Goal: Task Accomplishment & Management: Complete application form

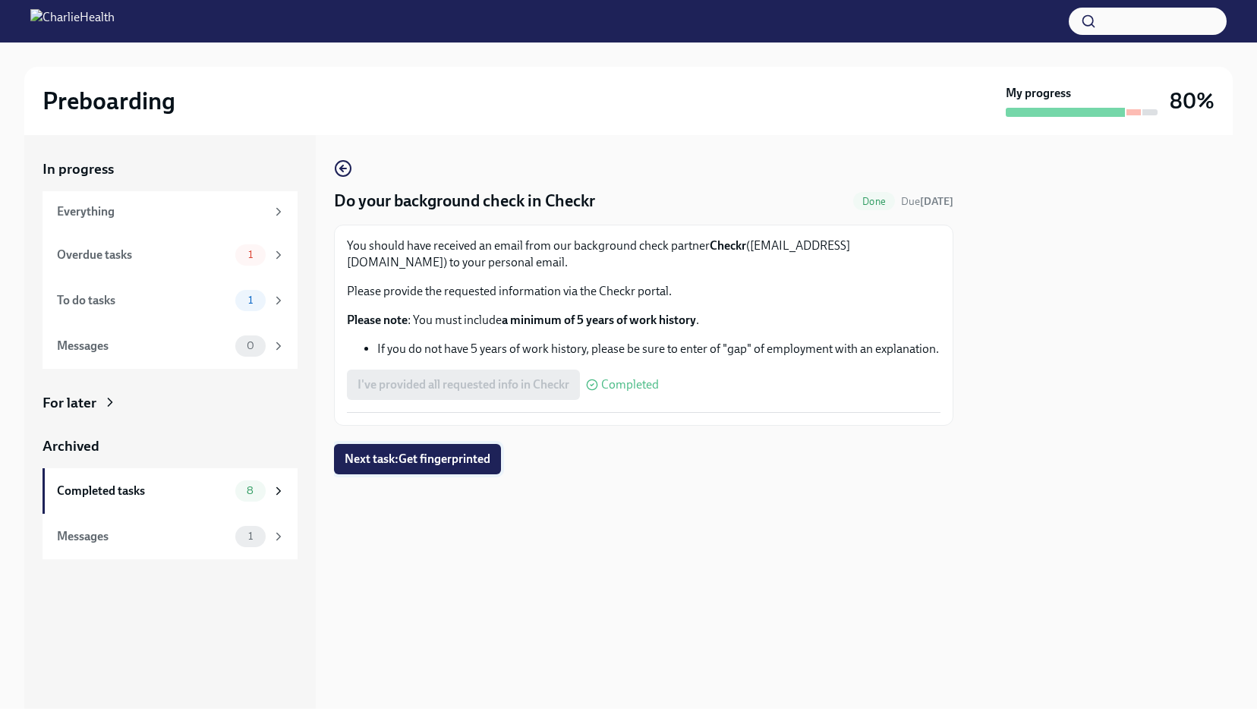
click at [430, 462] on span "Next task : Get fingerprinted" at bounding box center [418, 459] width 146 height 15
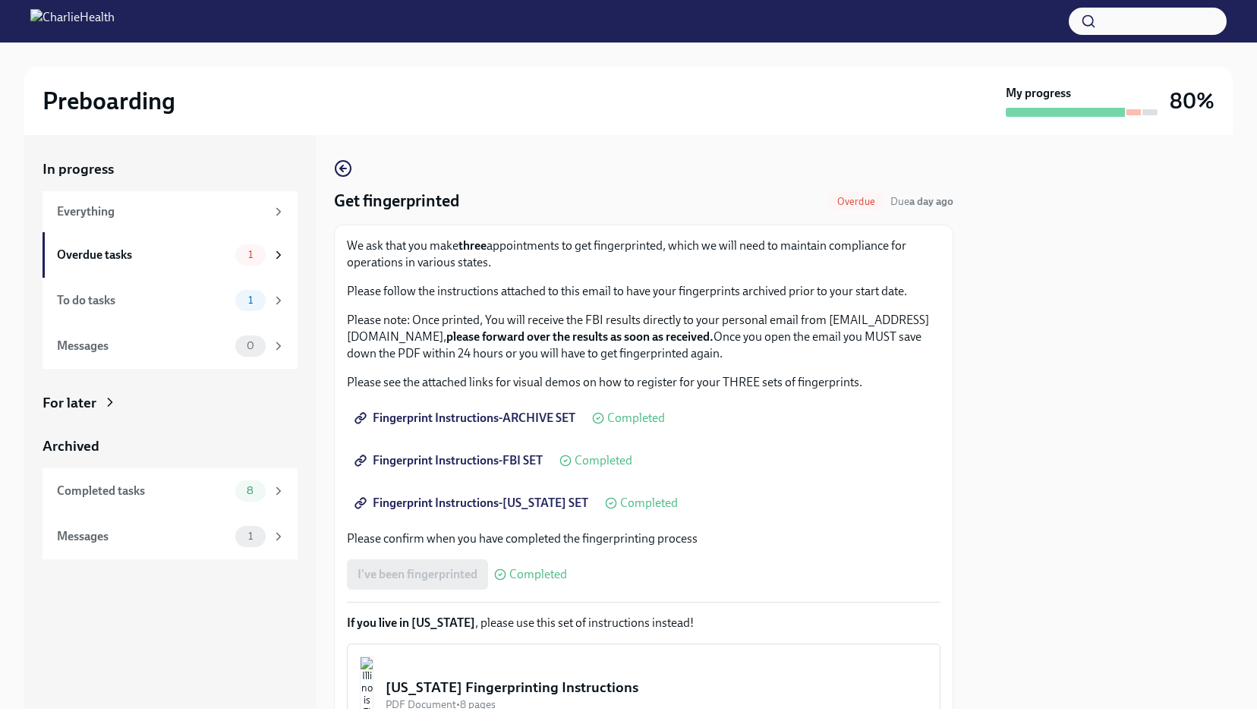
scroll to position [161, 0]
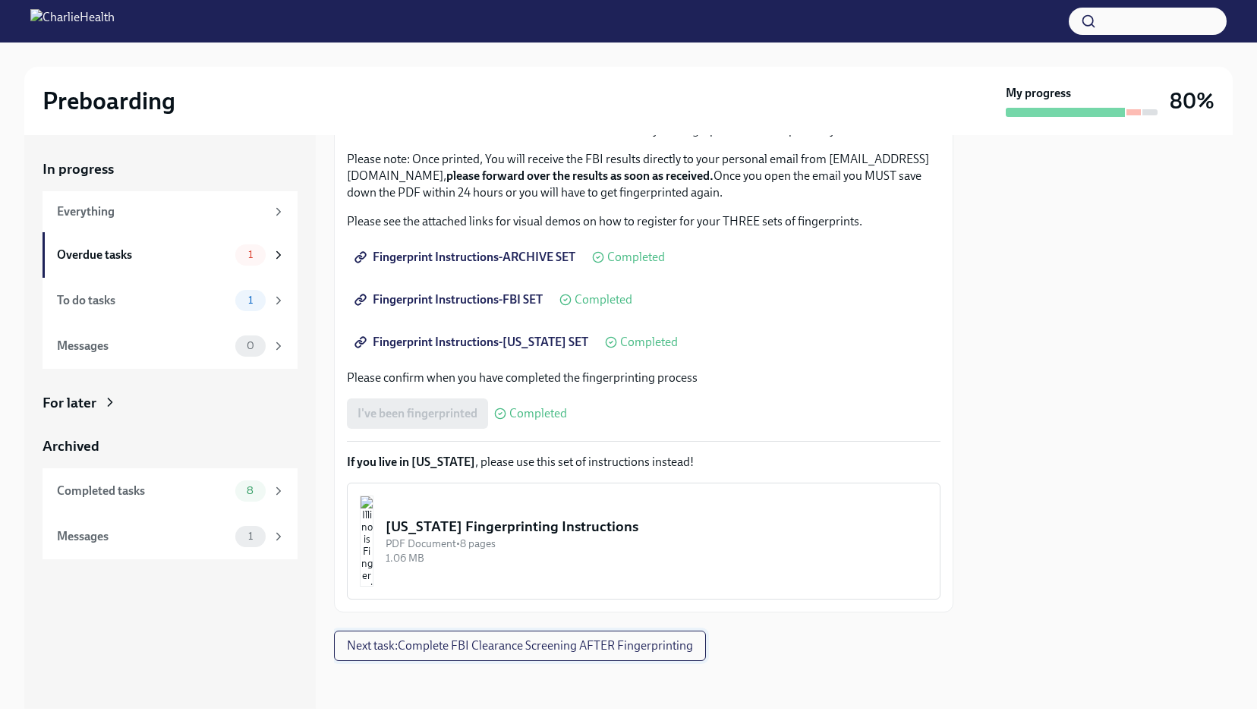
click at [408, 648] on span "Next task : Complete FBI Clearance Screening AFTER Fingerprinting" at bounding box center [520, 645] width 346 height 15
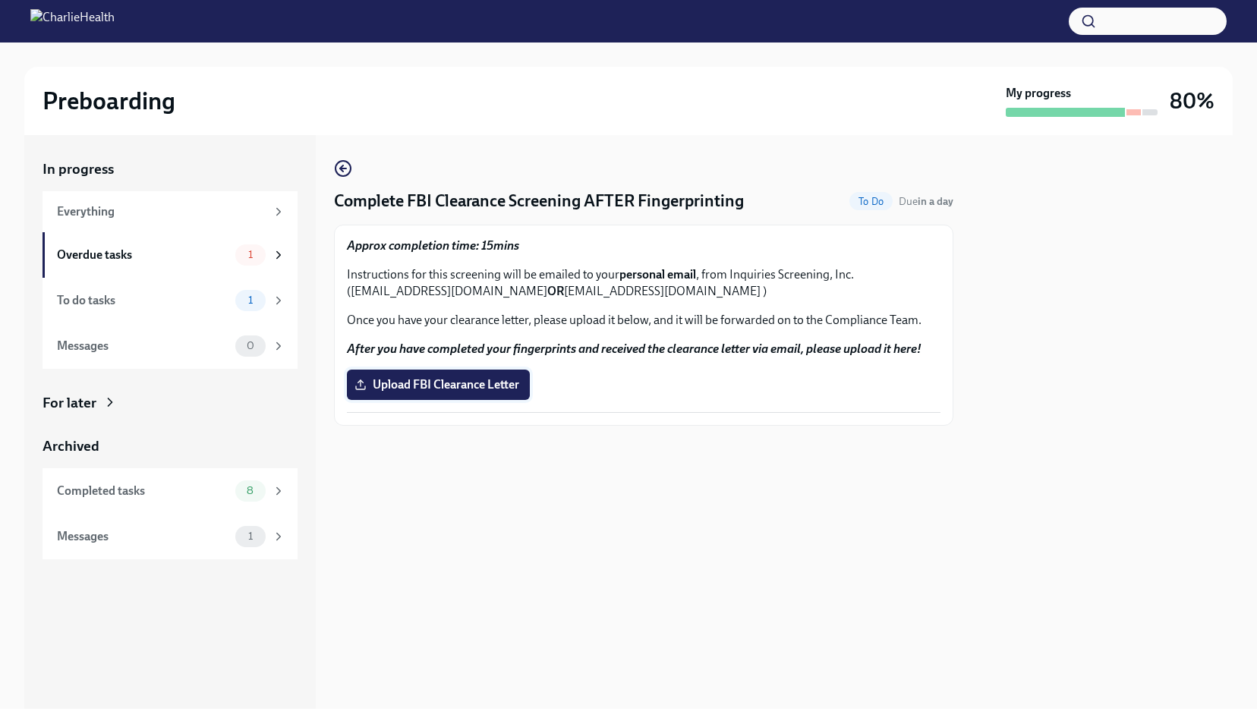
click at [431, 392] on span "Upload FBI Clearance Letter" at bounding box center [439, 384] width 162 height 15
click at [0, 0] on input "Upload FBI Clearance Letter" at bounding box center [0, 0] width 0 height 0
click at [433, 378] on span "Upload FBI Clearance Letter" at bounding box center [439, 384] width 162 height 15
click at [0, 0] on input "Upload FBI Clearance Letter" at bounding box center [0, 0] width 0 height 0
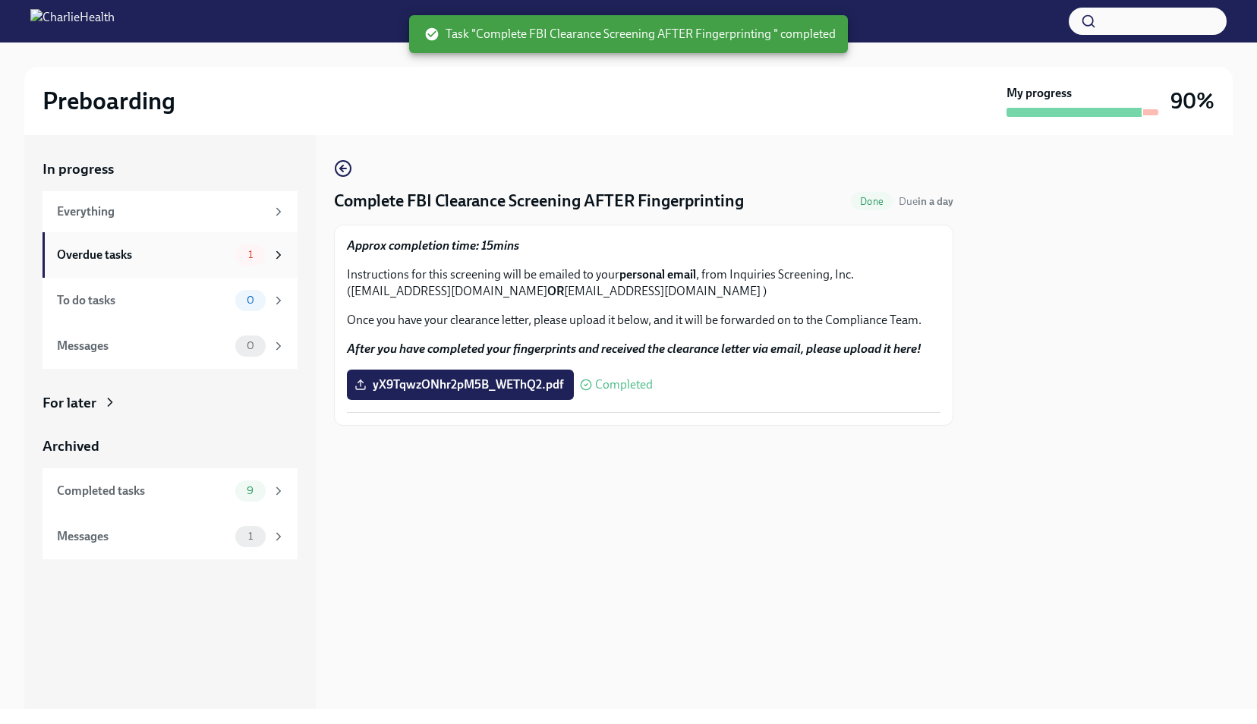
click at [170, 260] on div "Overdue tasks" at bounding box center [143, 255] width 172 height 17
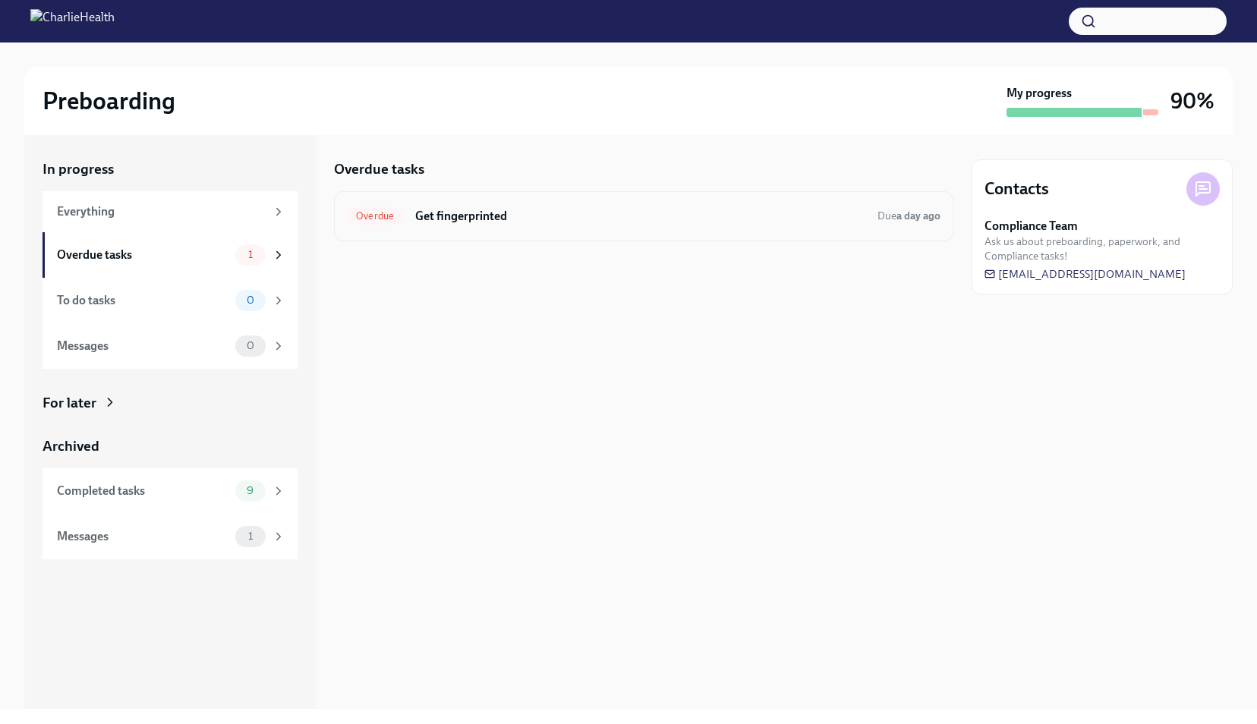
click at [448, 221] on h6 "Get fingerprinted" at bounding box center [640, 216] width 450 height 17
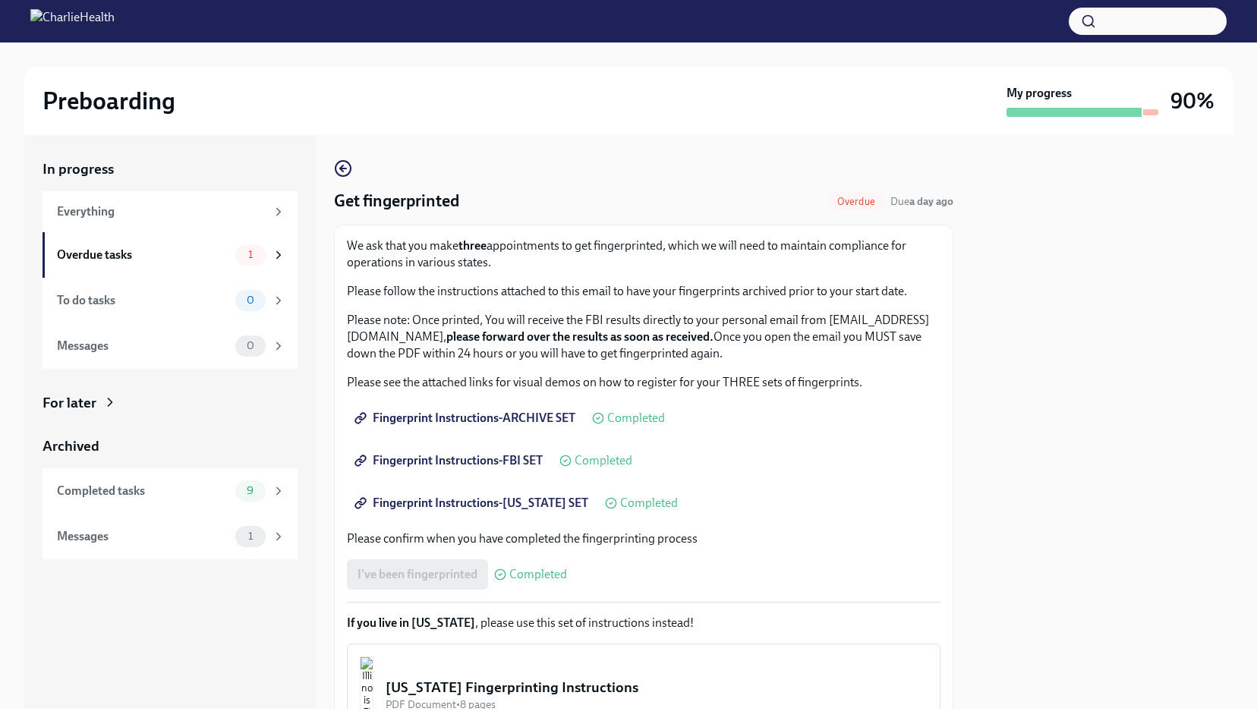
scroll to position [112, 0]
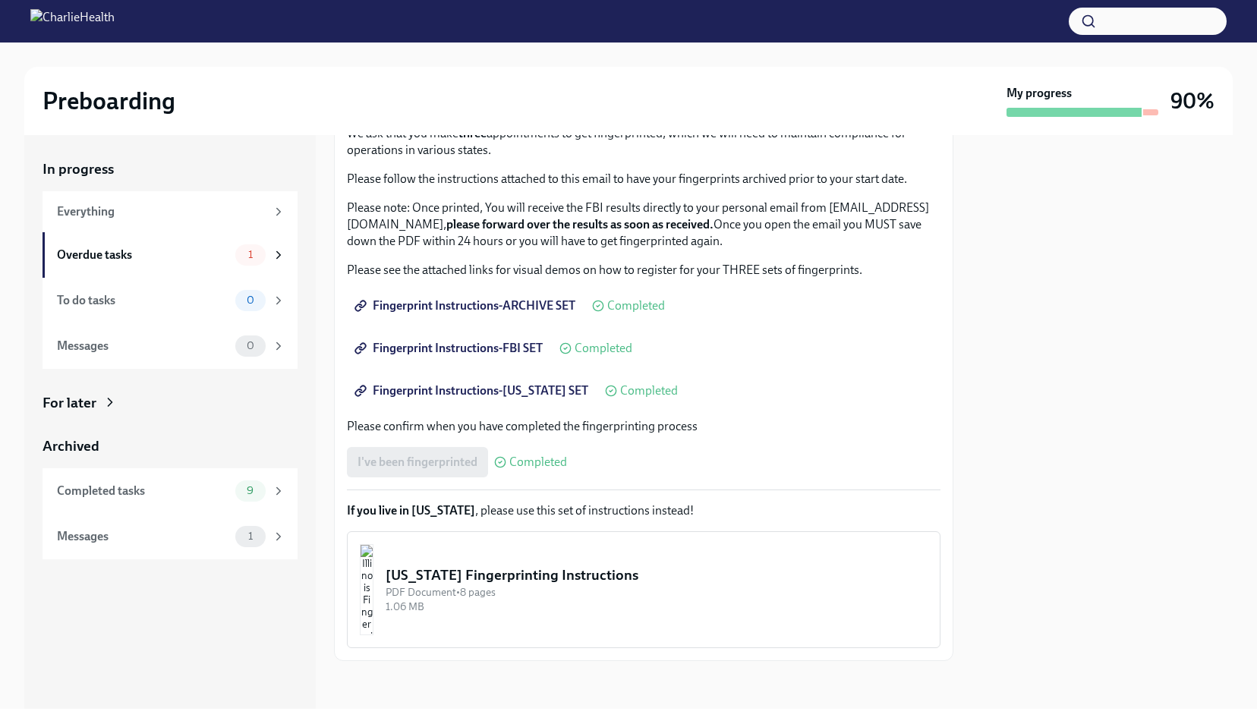
click at [439, 447] on div "I've been fingerprinted Completed" at bounding box center [457, 462] width 220 height 30
click at [475, 575] on div "Illinois Fingerprinting Instructions" at bounding box center [657, 576] width 542 height 20
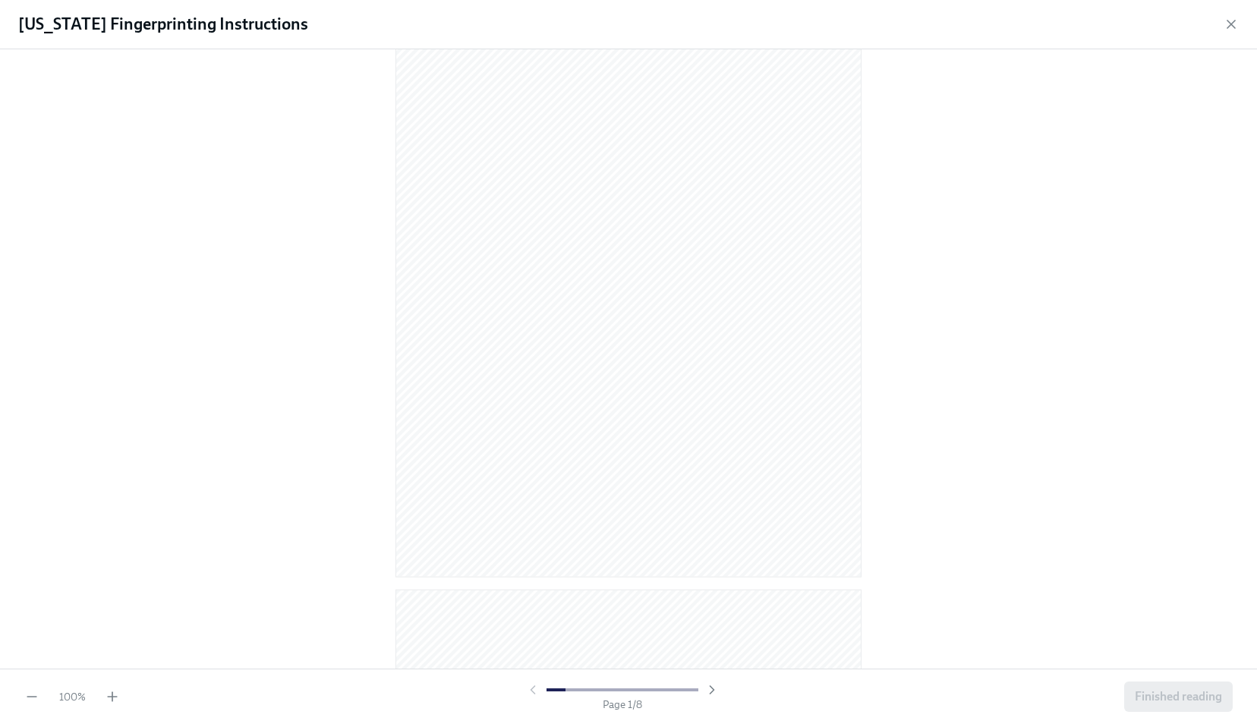
scroll to position [0, 0]
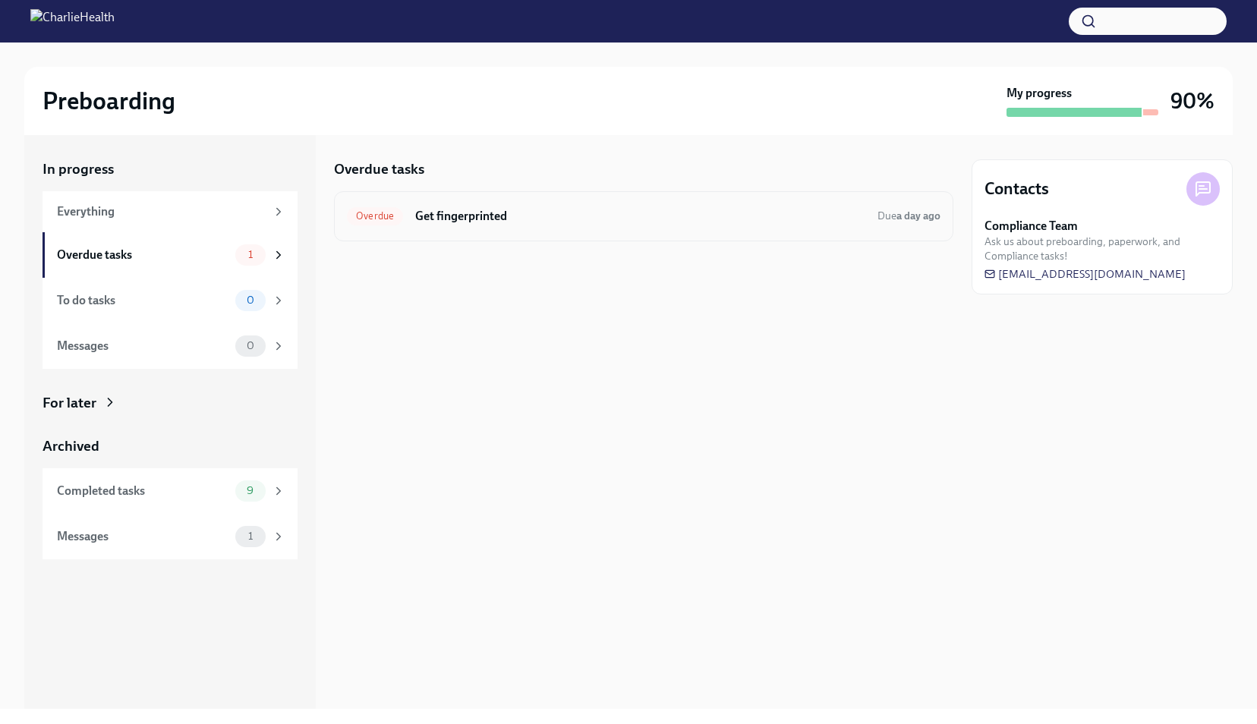
click at [456, 208] on h6 "Get fingerprinted" at bounding box center [640, 216] width 450 height 17
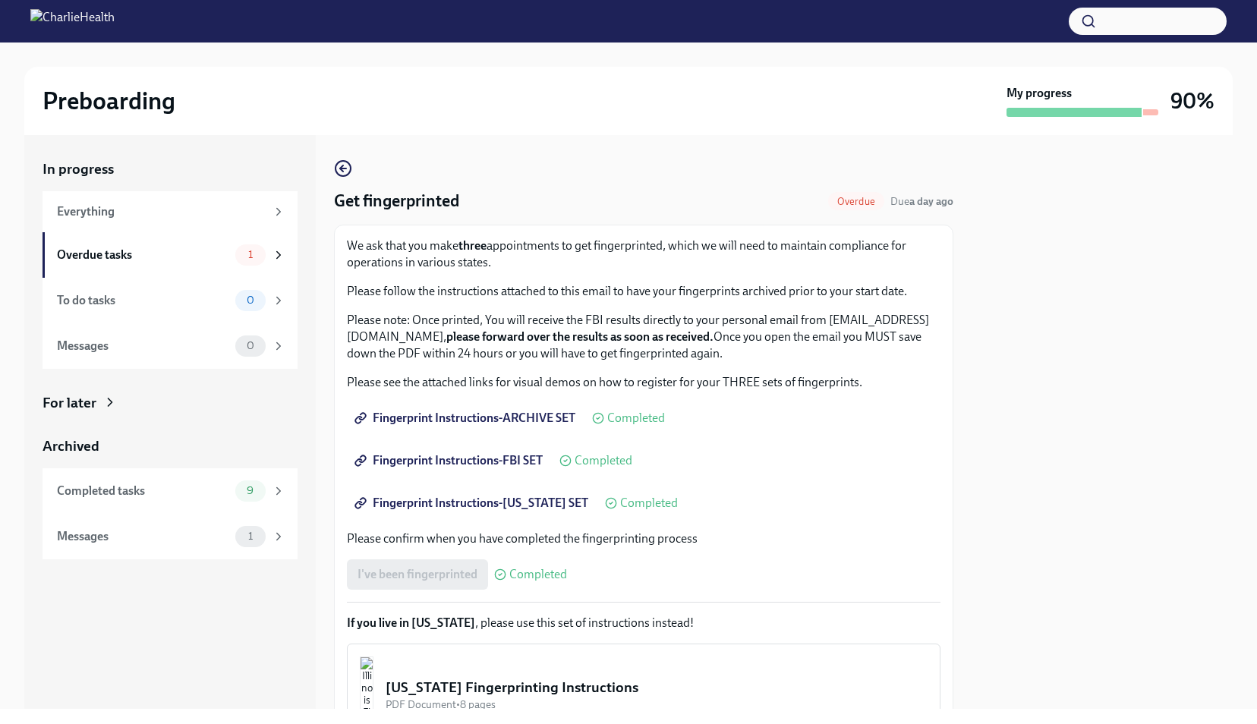
click at [440, 423] on span "Fingerprint Instructions-ARCHIVE SET" at bounding box center [467, 418] width 218 height 15
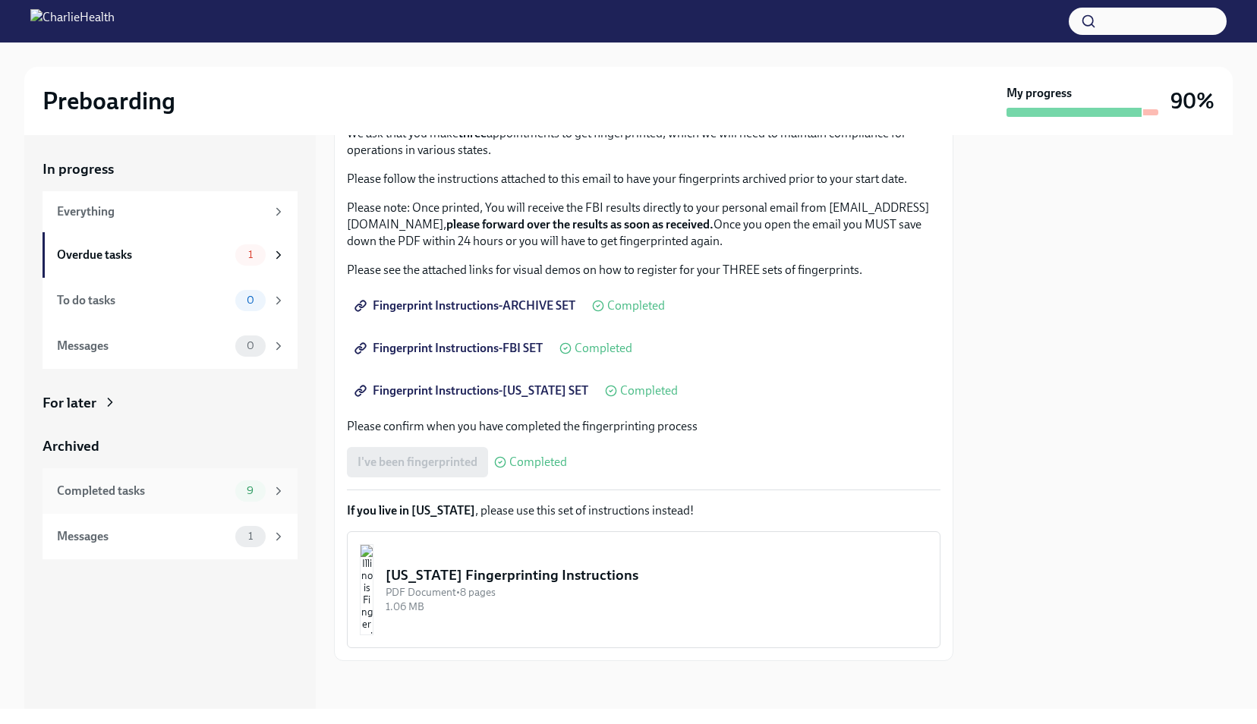
click at [158, 490] on div "Completed tasks" at bounding box center [143, 491] width 172 height 17
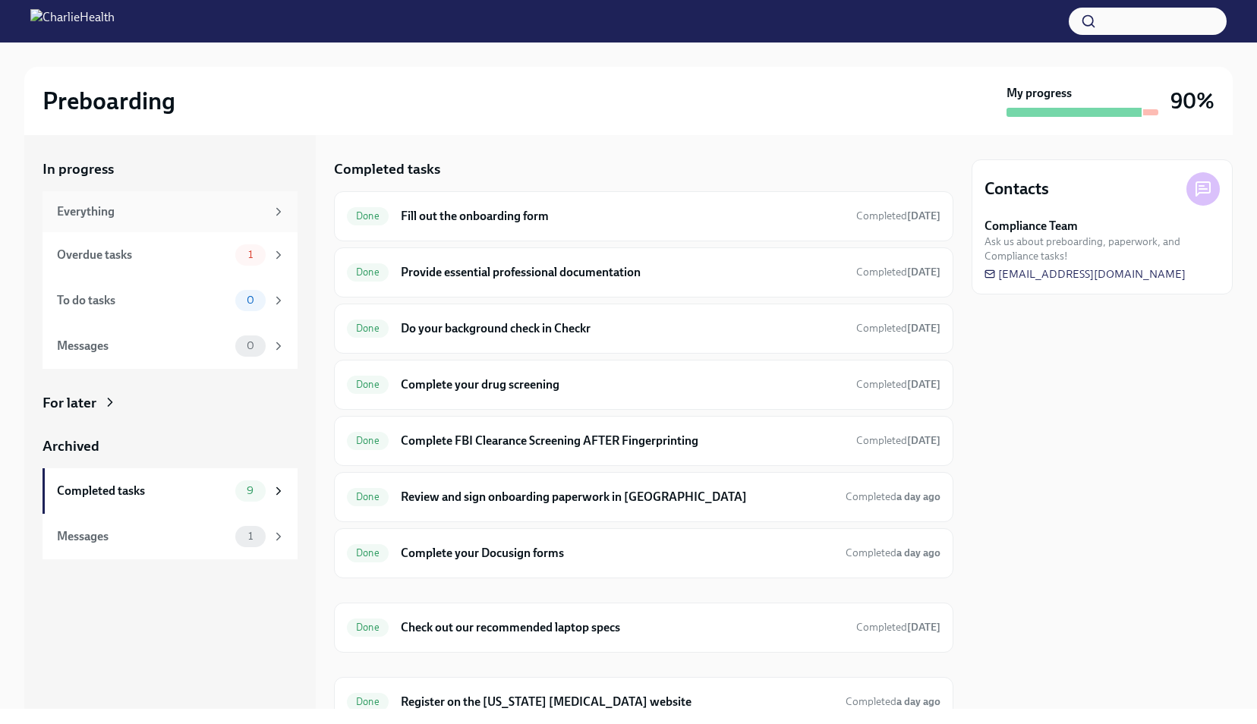
click at [169, 213] on div "Everything" at bounding box center [161, 211] width 209 height 17
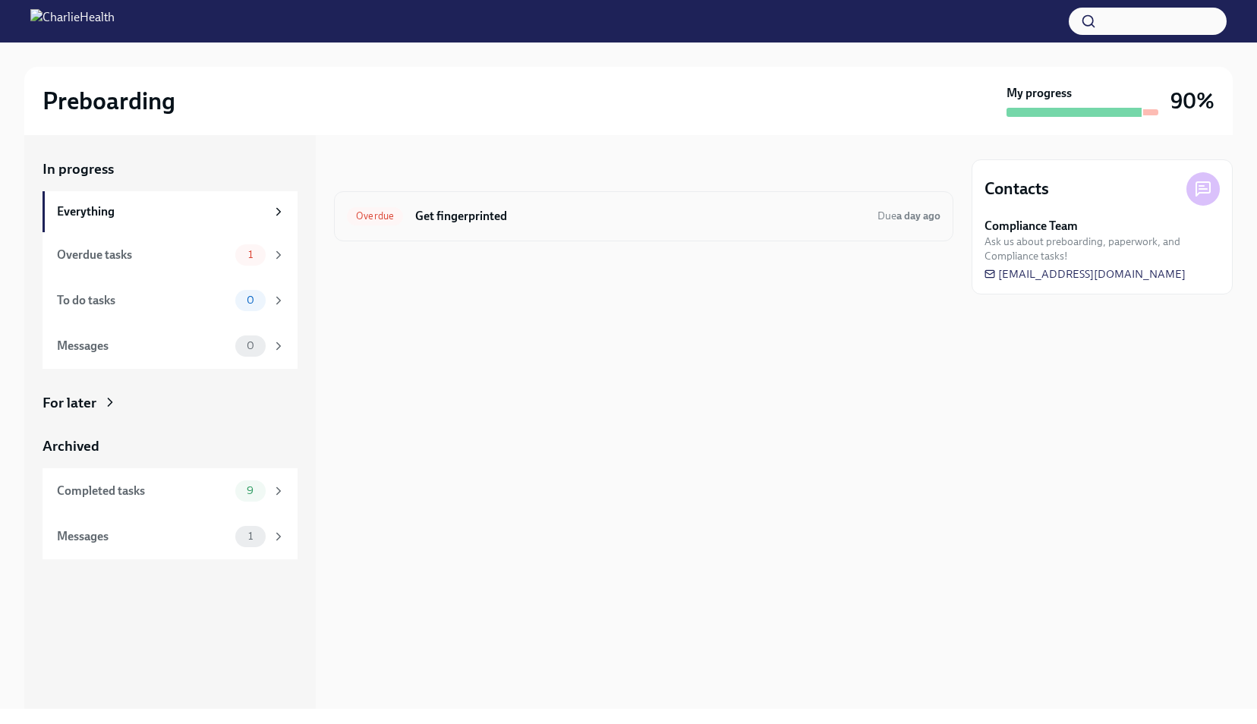
click at [377, 216] on span "Overdue" at bounding box center [375, 215] width 56 height 11
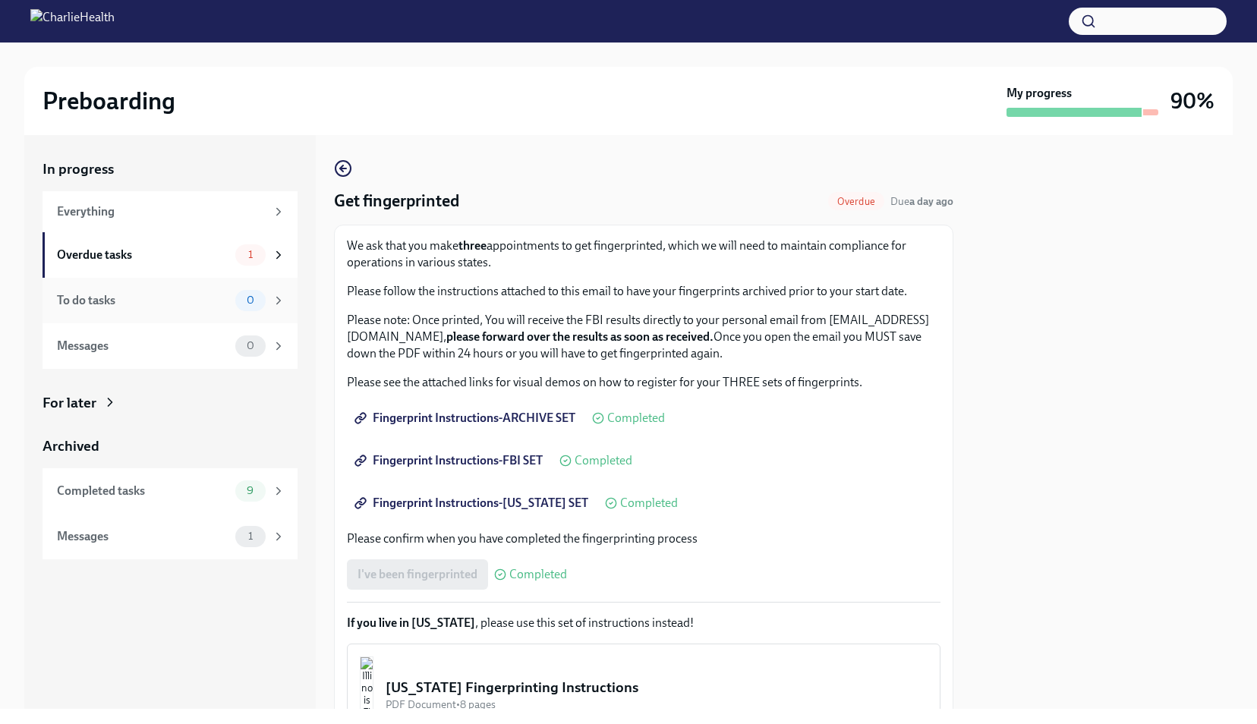
click at [105, 290] on div "To do tasks 0" at bounding box center [171, 300] width 229 height 21
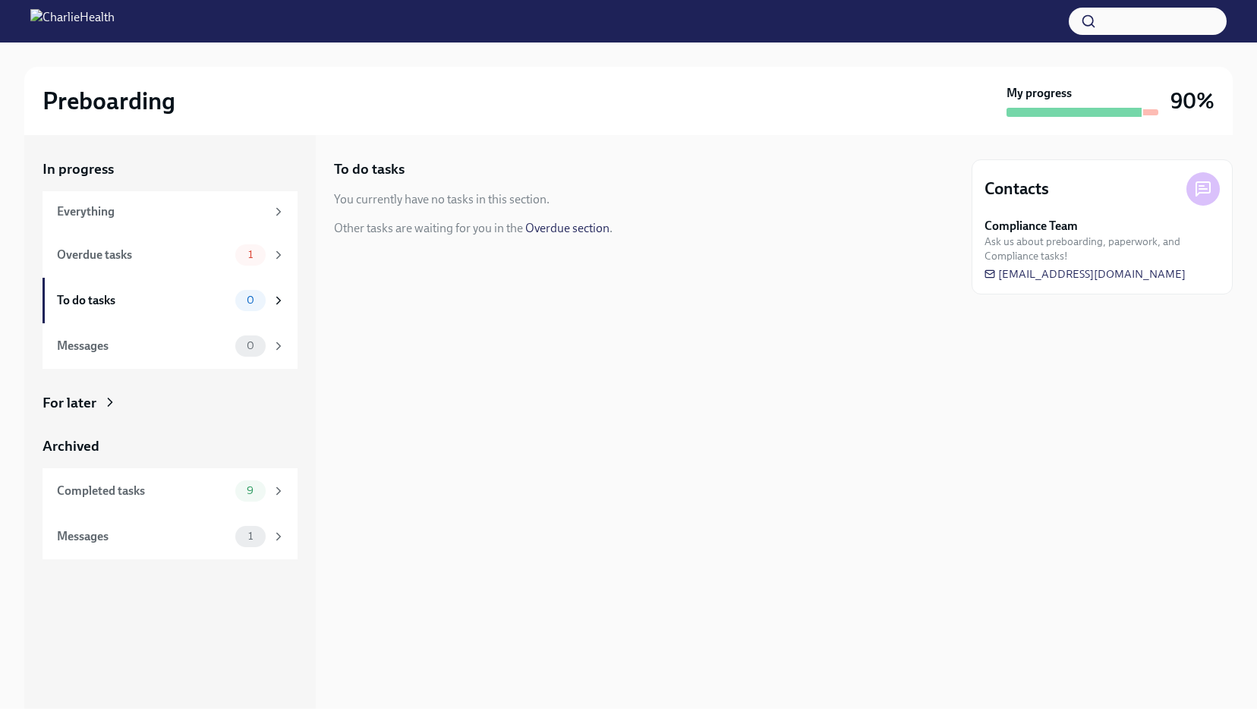
click at [105, 290] on div "To do tasks 0" at bounding box center [171, 300] width 229 height 21
click at [562, 229] on link "Overdue section" at bounding box center [567, 228] width 84 height 14
click at [431, 217] on h6 "Get fingerprinted" at bounding box center [640, 216] width 450 height 17
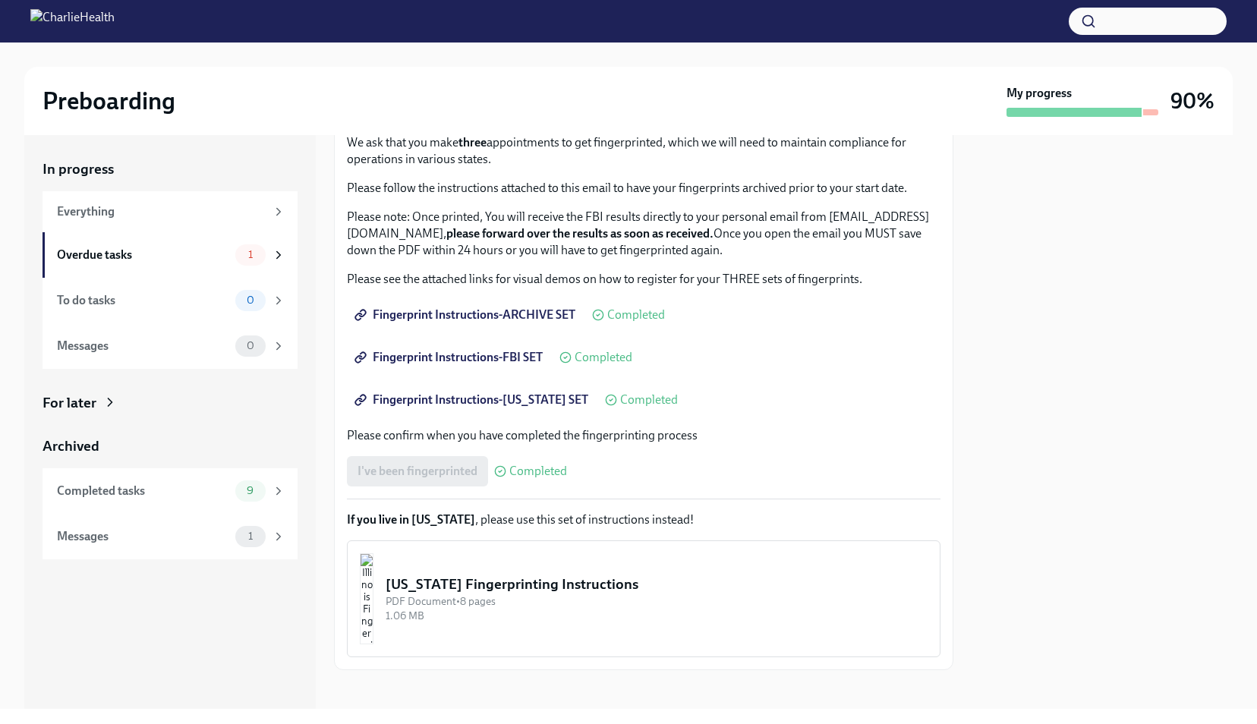
scroll to position [112, 0]
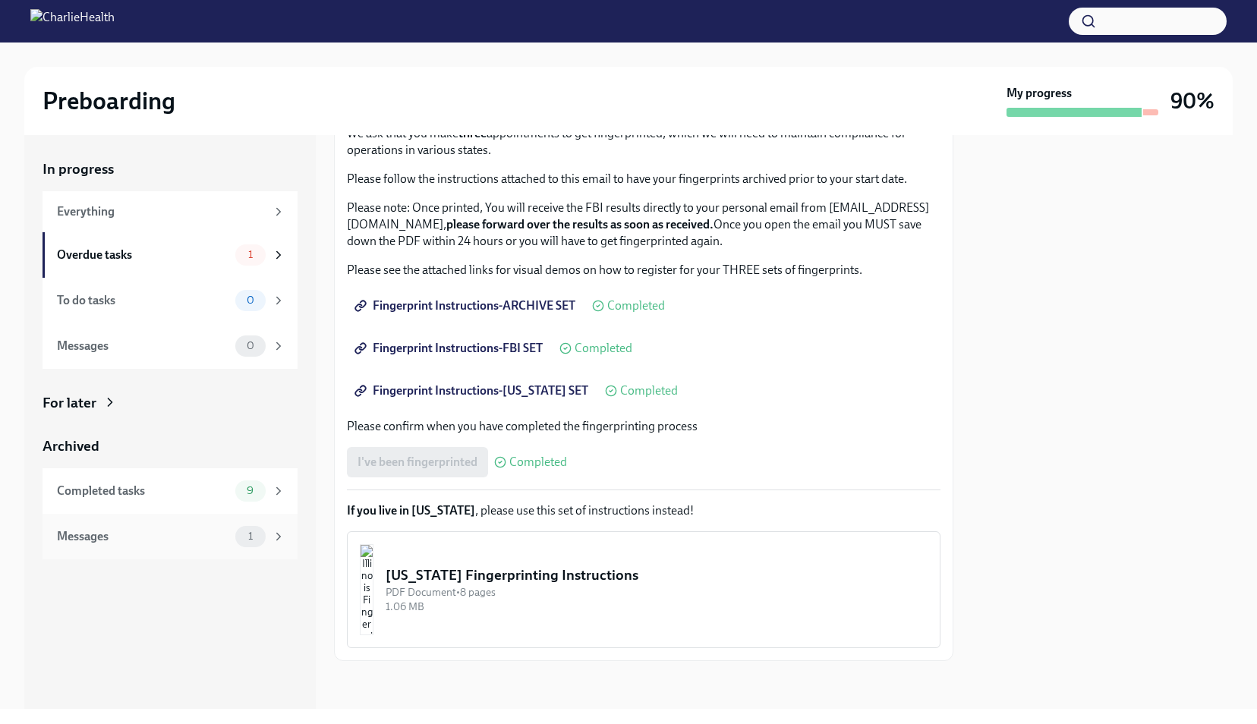
click at [117, 547] on div "Messages 1" at bounding box center [170, 537] width 255 height 46
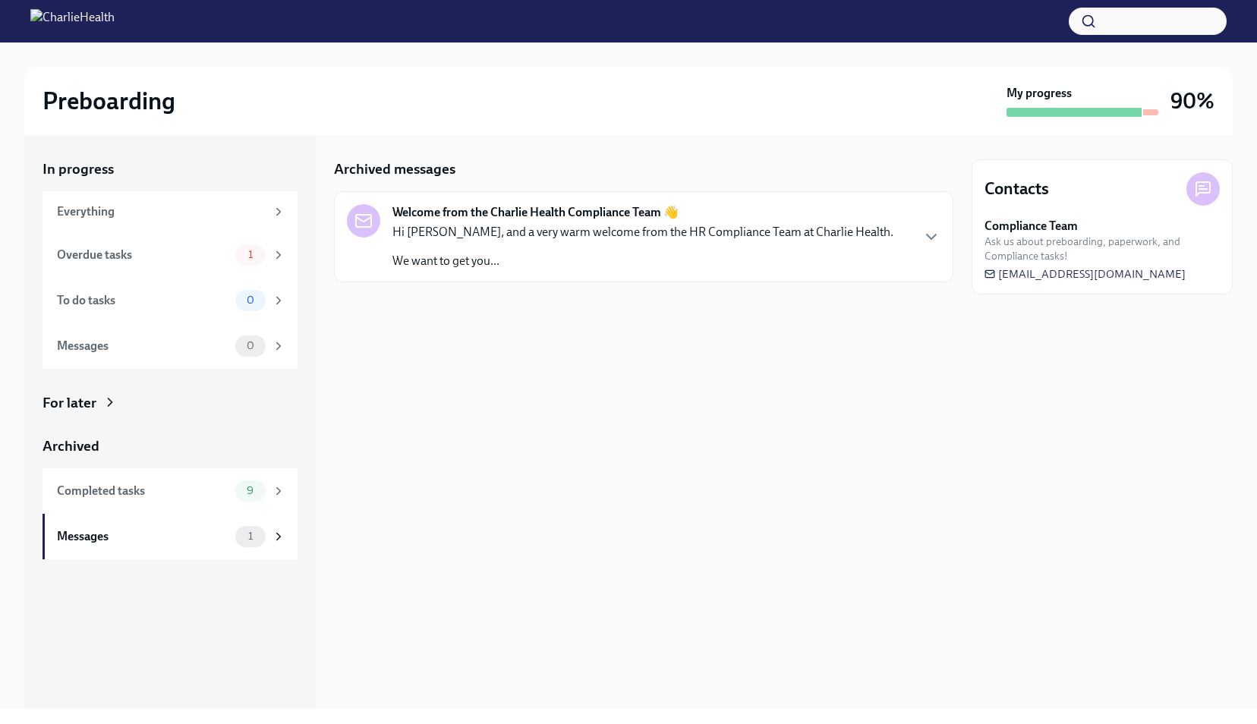
click at [504, 235] on p "Hi Kayla, and a very warm welcome from the HR Compliance Team at Charlie Health." at bounding box center [642, 232] width 501 height 17
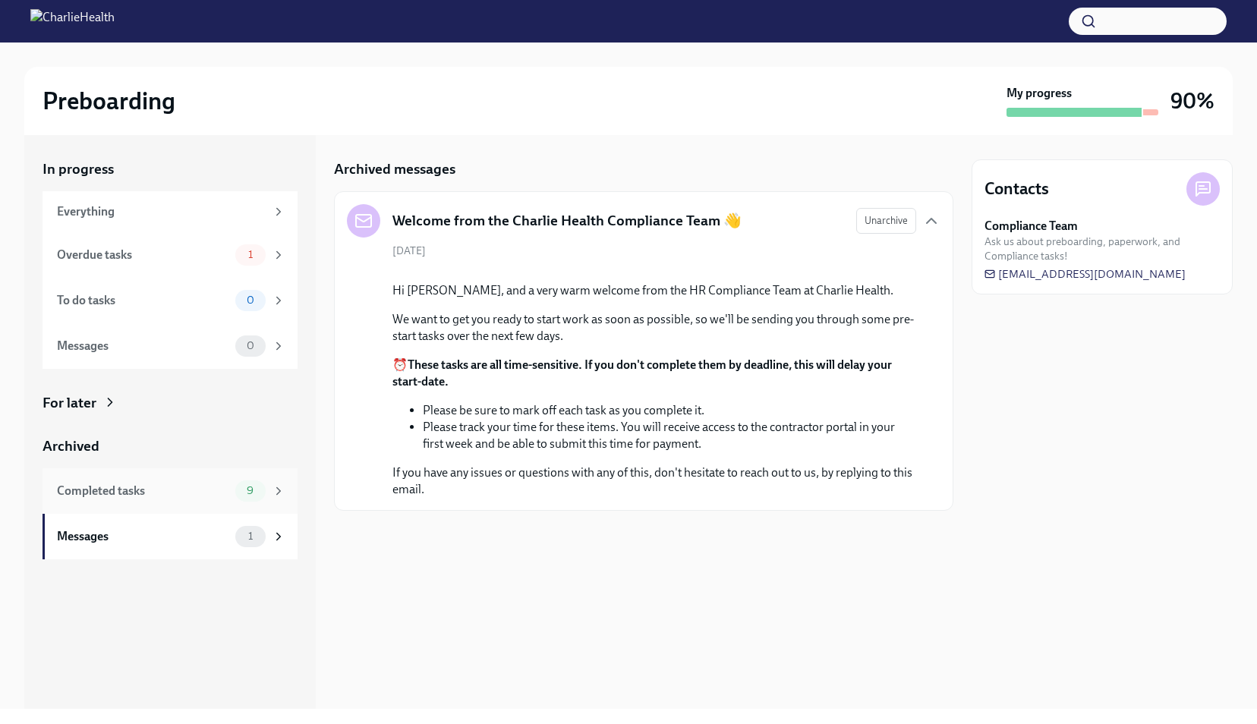
click at [91, 496] on div "Completed tasks" at bounding box center [143, 491] width 172 height 17
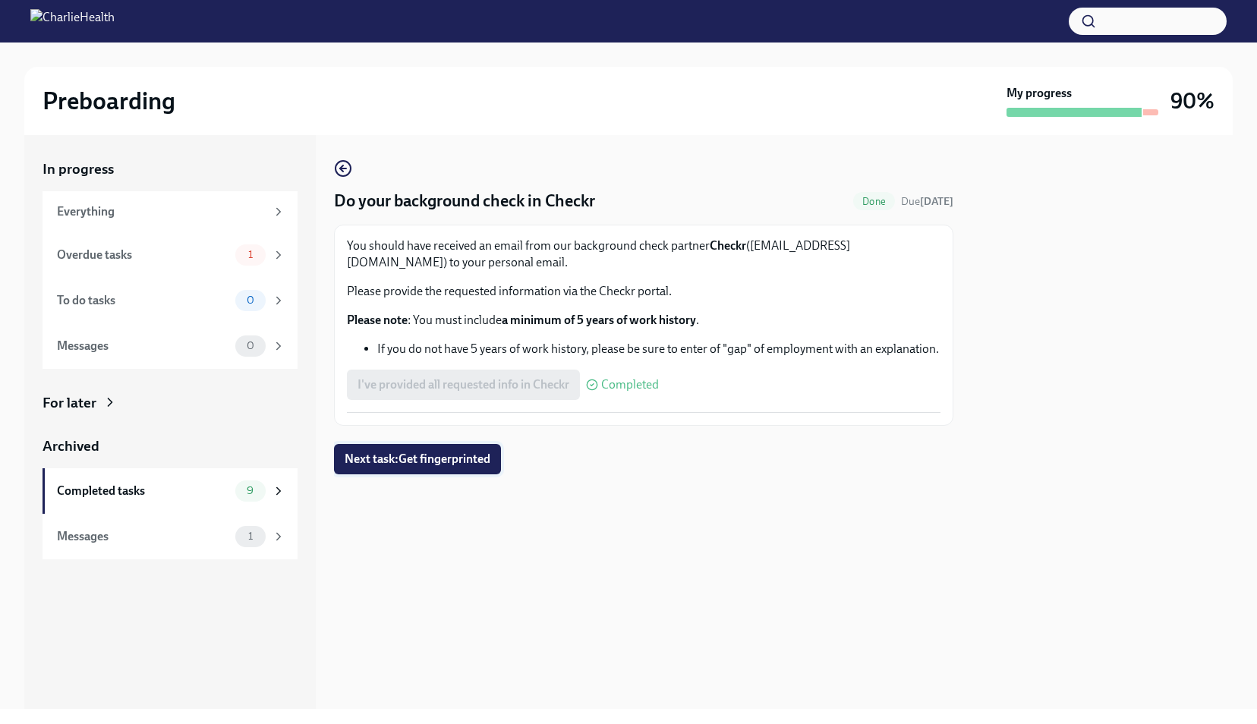
click at [480, 454] on span "Next task : Get fingerprinted" at bounding box center [418, 459] width 146 height 15
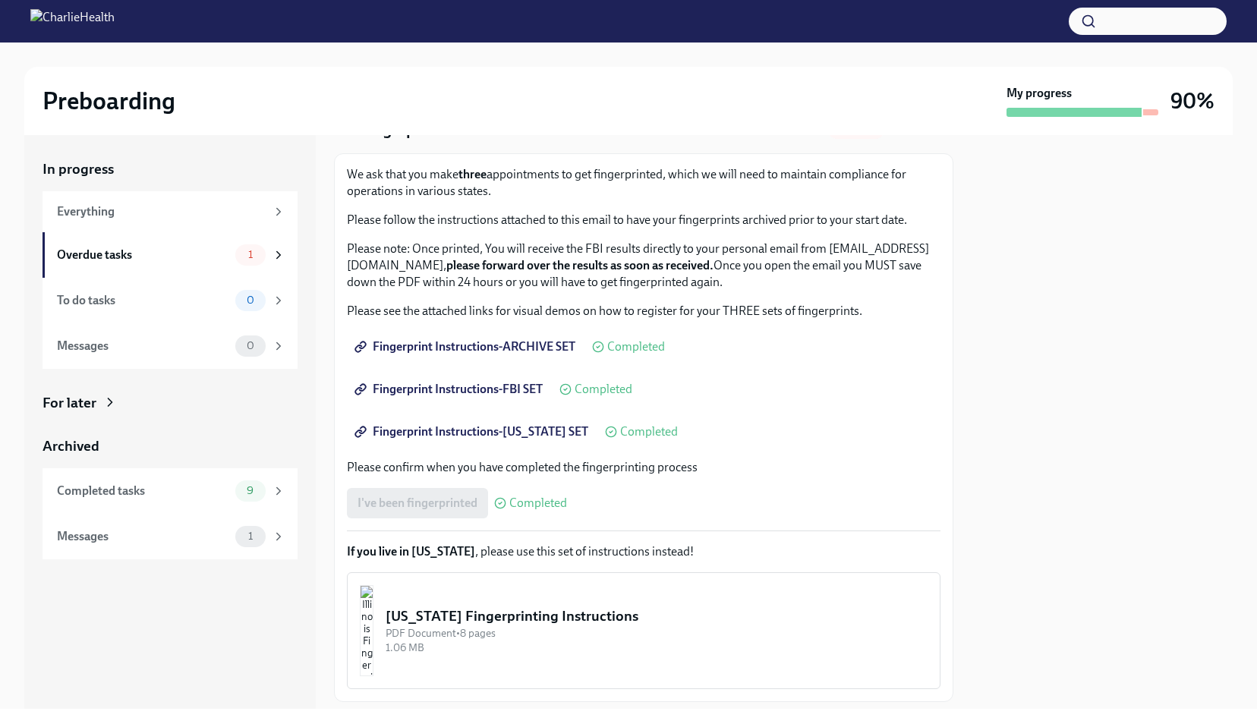
scroll to position [112, 0]
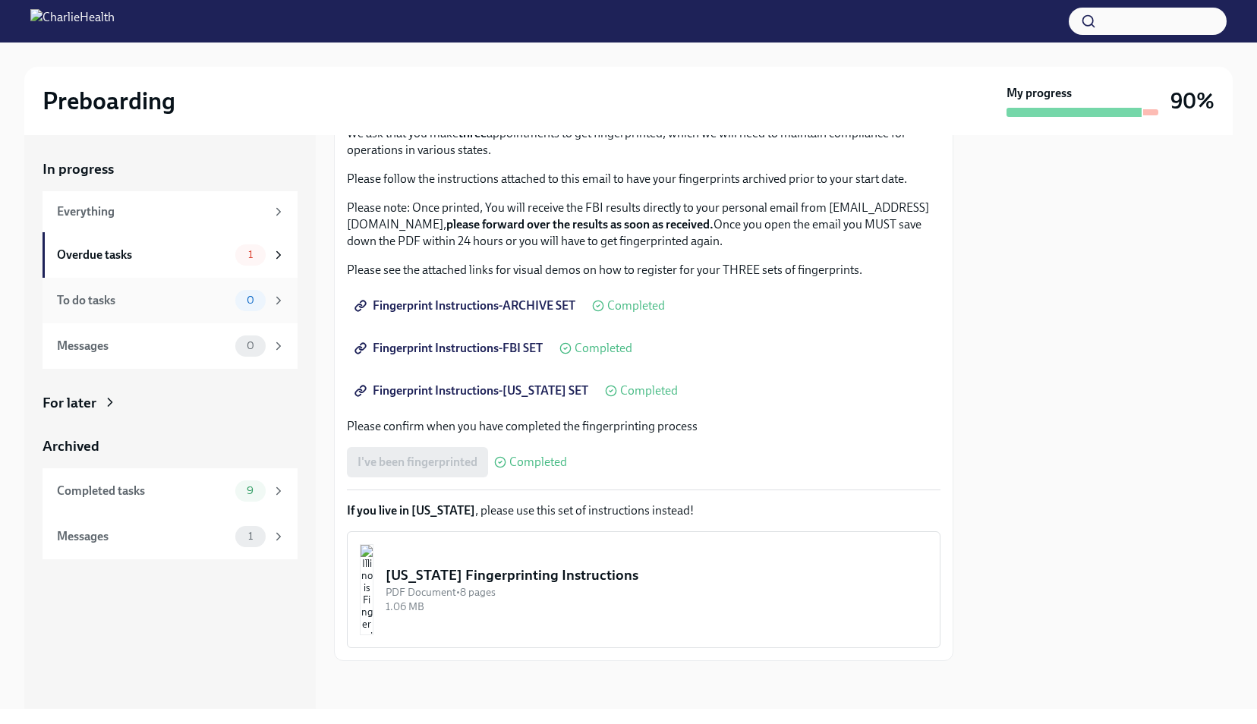
click at [173, 304] on div "To do tasks" at bounding box center [143, 300] width 172 height 17
